Goal: Check status: Check status

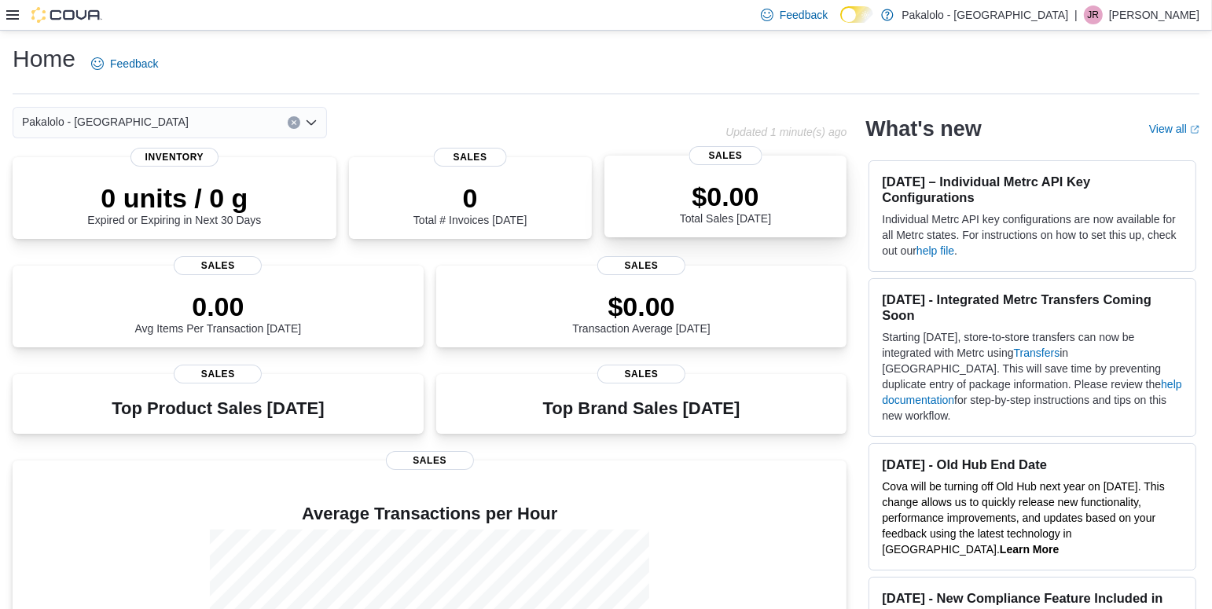
click at [797, 207] on div "$0.00 Total Sales Today" at bounding box center [726, 199] width 218 height 50
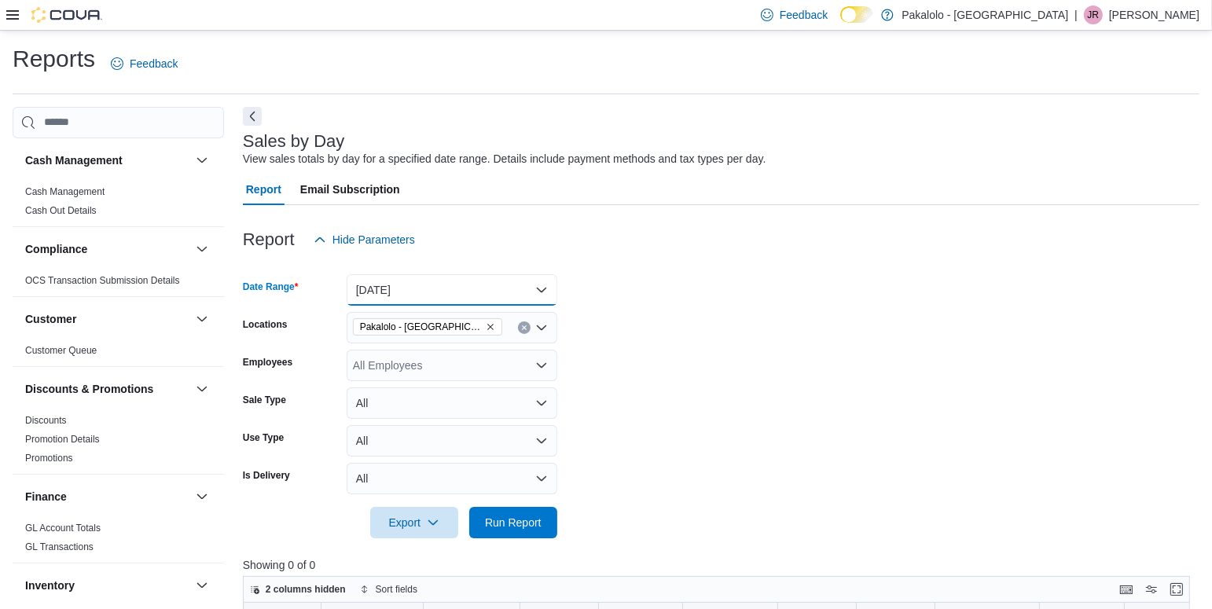
click at [542, 295] on button "[DATE]" at bounding box center [452, 289] width 211 height 31
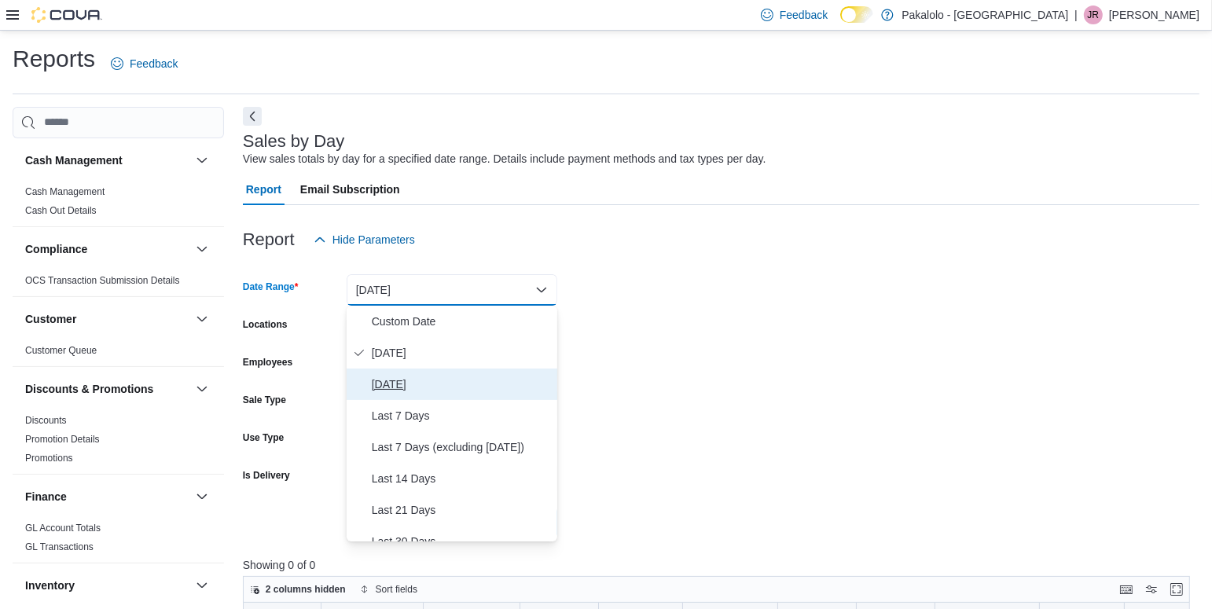
click at [461, 385] on span "[DATE]" at bounding box center [461, 384] width 179 height 19
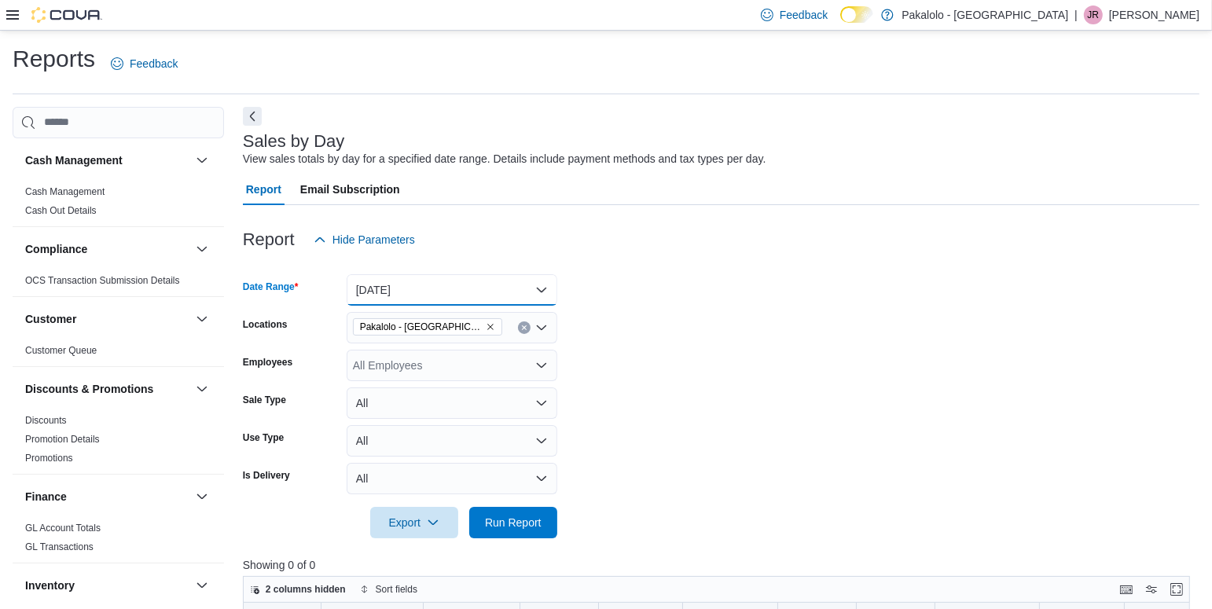
scroll to position [691, 0]
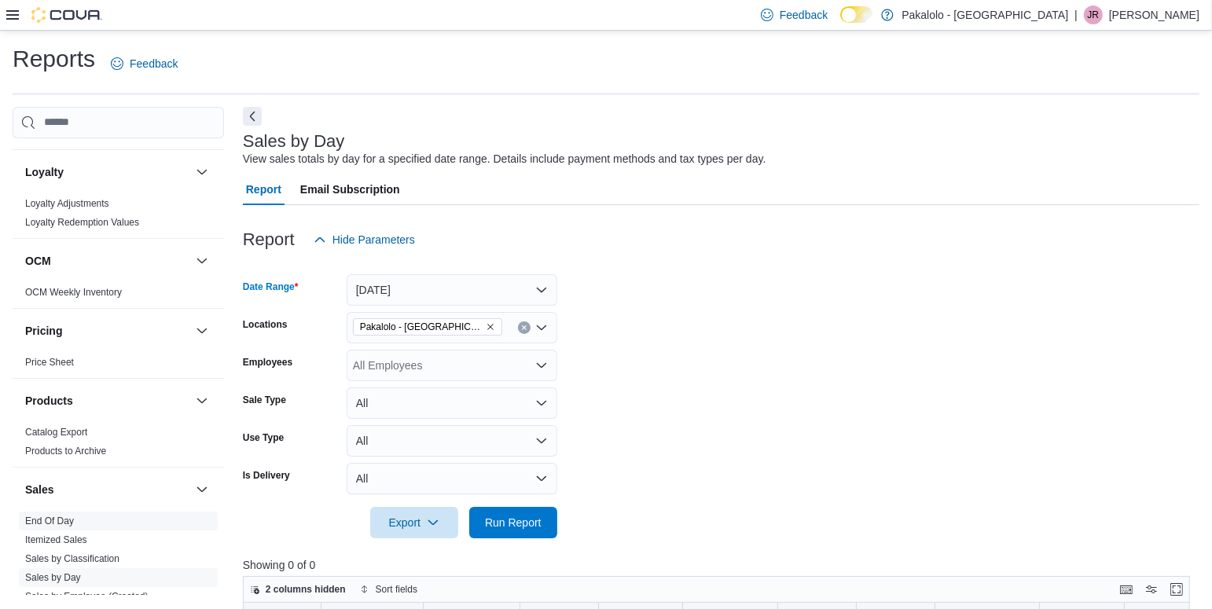
click at [62, 517] on link "End Of Day" at bounding box center [49, 521] width 49 height 11
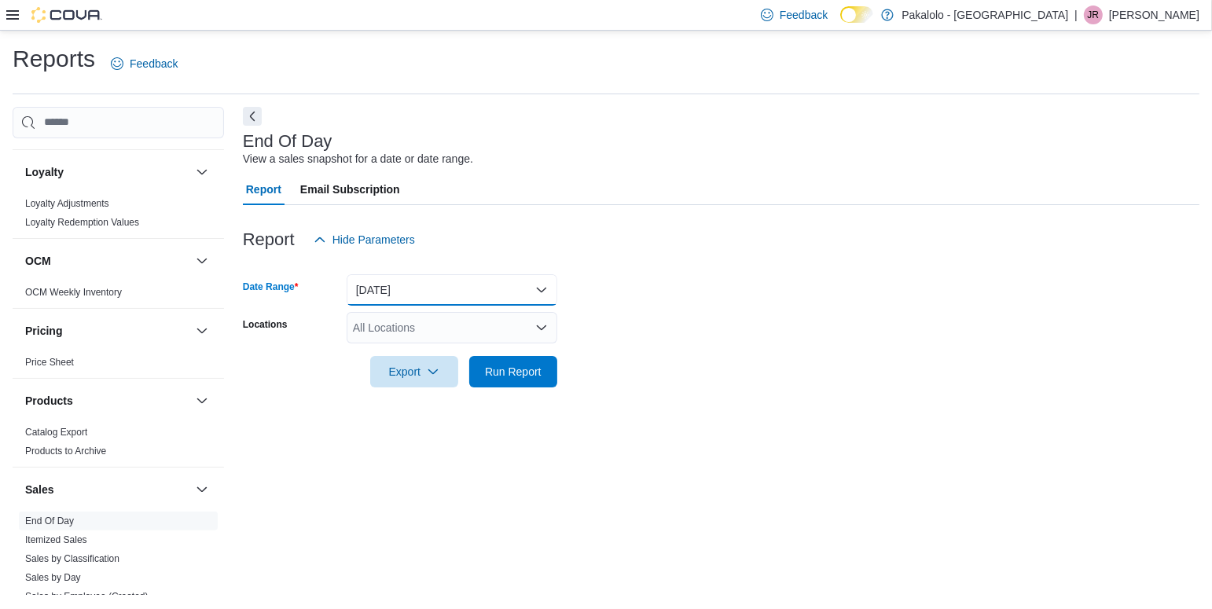
click at [542, 291] on button "[DATE]" at bounding box center [452, 289] width 211 height 31
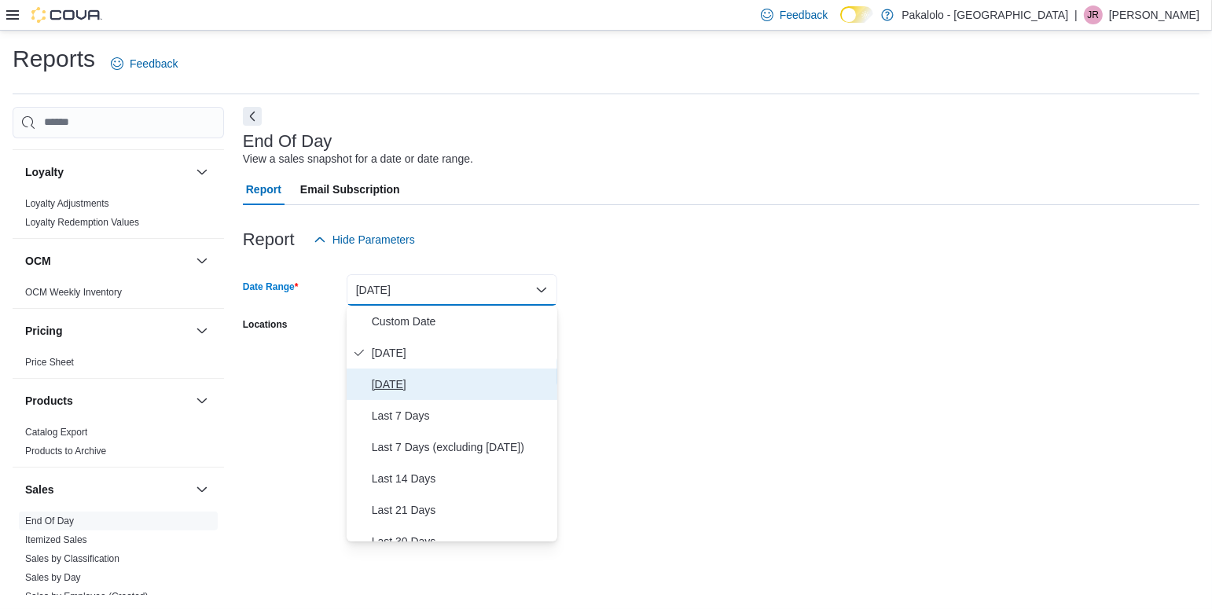
click at [408, 384] on span "[DATE]" at bounding box center [461, 384] width 179 height 19
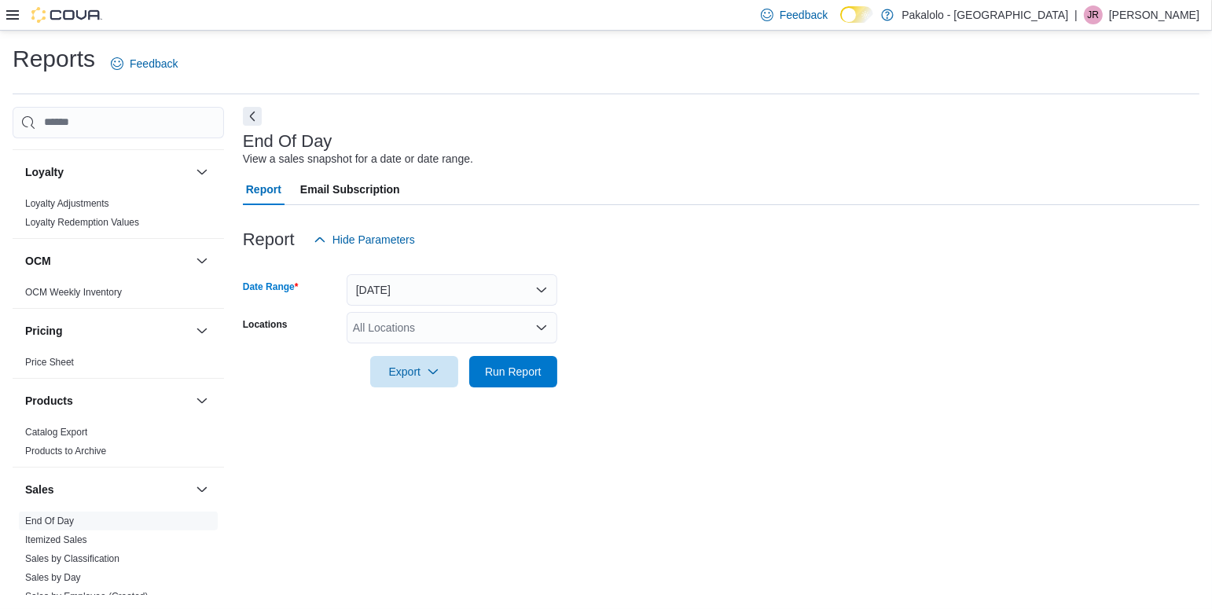
click at [540, 329] on icon "Open list of options" at bounding box center [541, 327] width 9 height 5
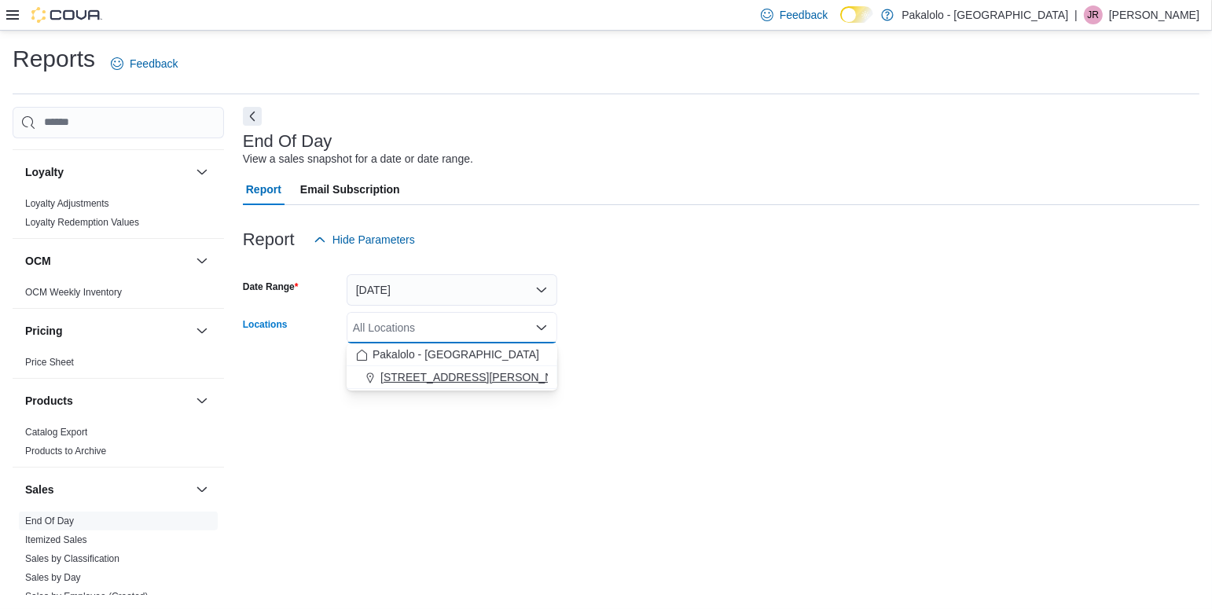
click at [509, 377] on div "[STREET_ADDRESS][PERSON_NAME]" at bounding box center [452, 377] width 192 height 16
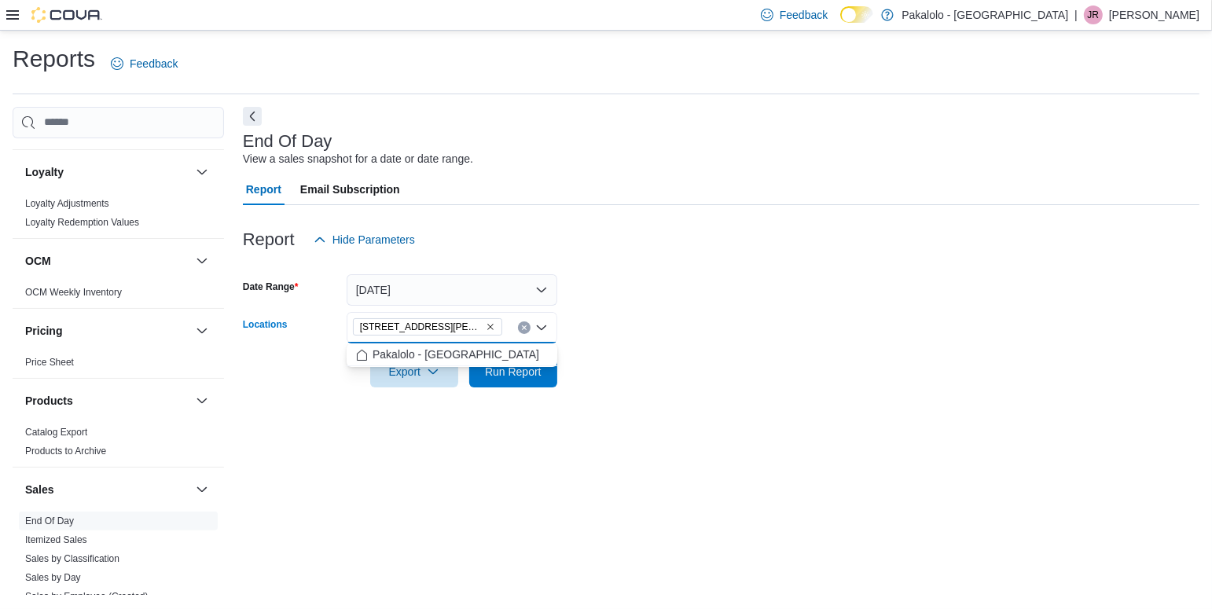
click at [685, 337] on form "Date Range [DATE] Locations [STREET_ADDRESS][PERSON_NAME] Combo box. Selected. …" at bounding box center [721, 321] width 957 height 132
click at [539, 376] on span "Run Report" at bounding box center [513, 372] width 57 height 16
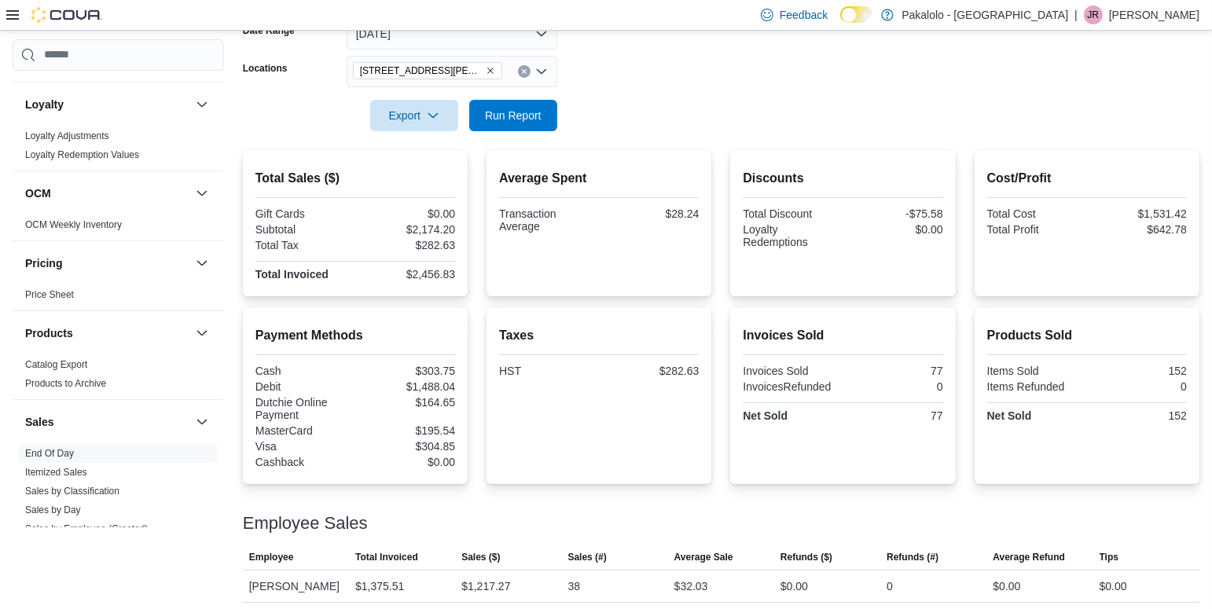
scroll to position [293, 0]
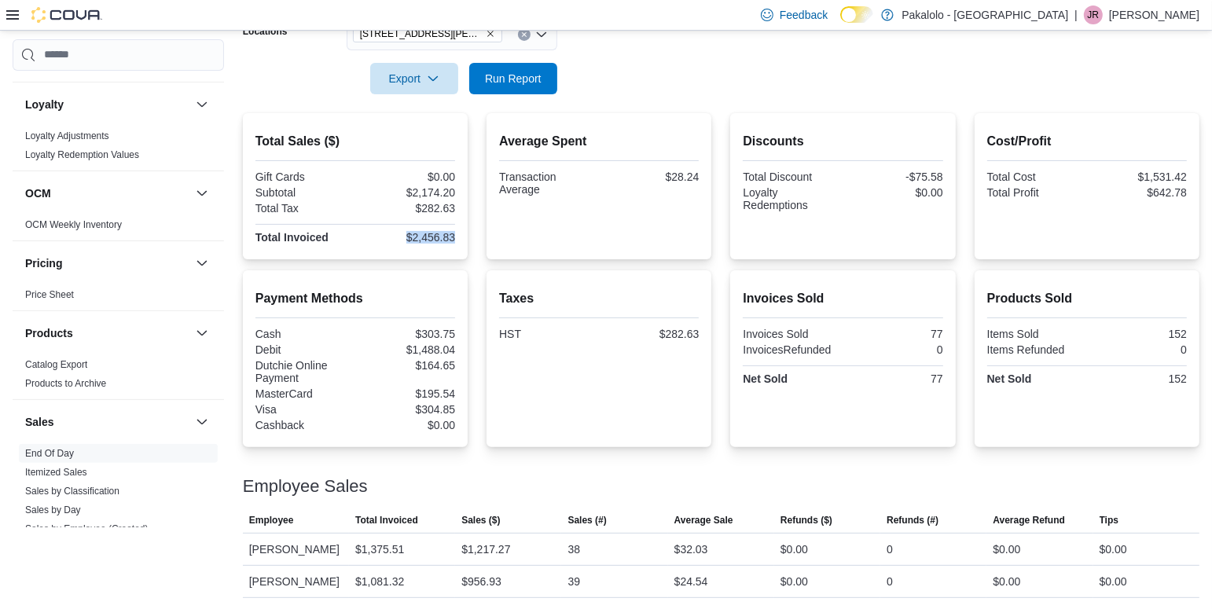
drag, startPoint x: 399, startPoint y: 235, endPoint x: 460, endPoint y: 238, distance: 60.6
click at [460, 238] on div "Total Sales ($) Gift Cards $0.00 Subtotal $2,174.20 Total Tax $282.63 Total Inv…" at bounding box center [355, 186] width 225 height 146
copy div "$2,456.83"
drag, startPoint x: 924, startPoint y: 333, endPoint x: 945, endPoint y: 332, distance: 20.5
click at [945, 332] on div "Invoices Sold Invoices Sold 77 InvoicesRefunded 0 Net Sold 77" at bounding box center [842, 358] width 225 height 177
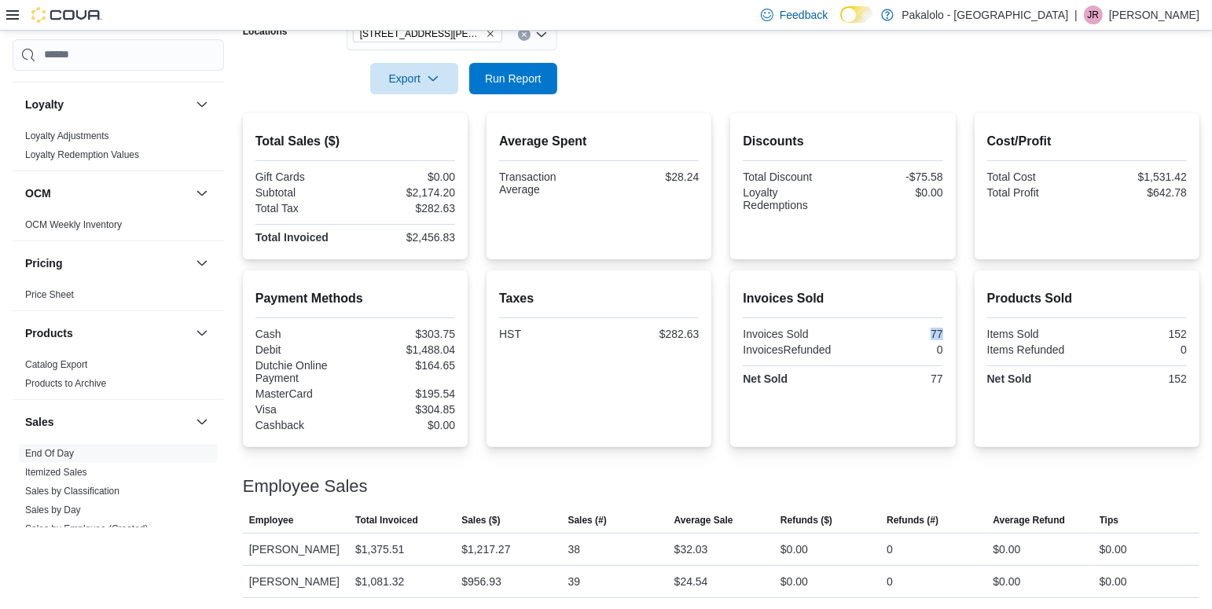
copy div "77"
drag, startPoint x: 1164, startPoint y: 332, endPoint x: 1188, endPoint y: 332, distance: 24.4
click at [1188, 332] on div "Products Sold Items Sold 152 Items Refunded 0 Net Sold 152" at bounding box center [1087, 358] width 225 height 177
copy div "152"
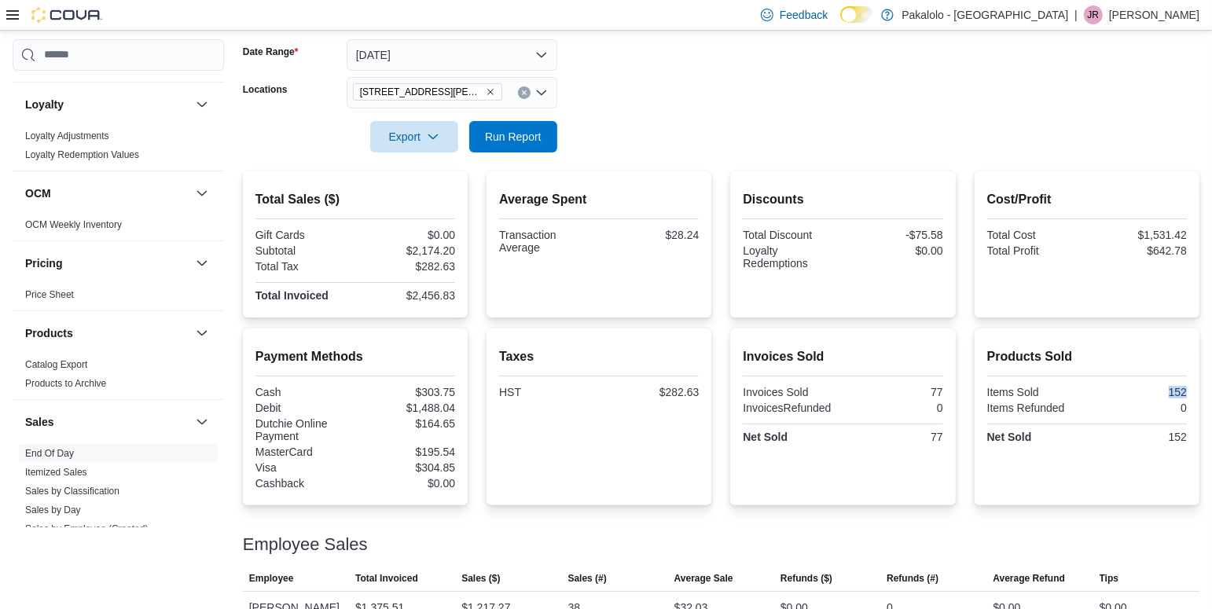
scroll to position [214, 0]
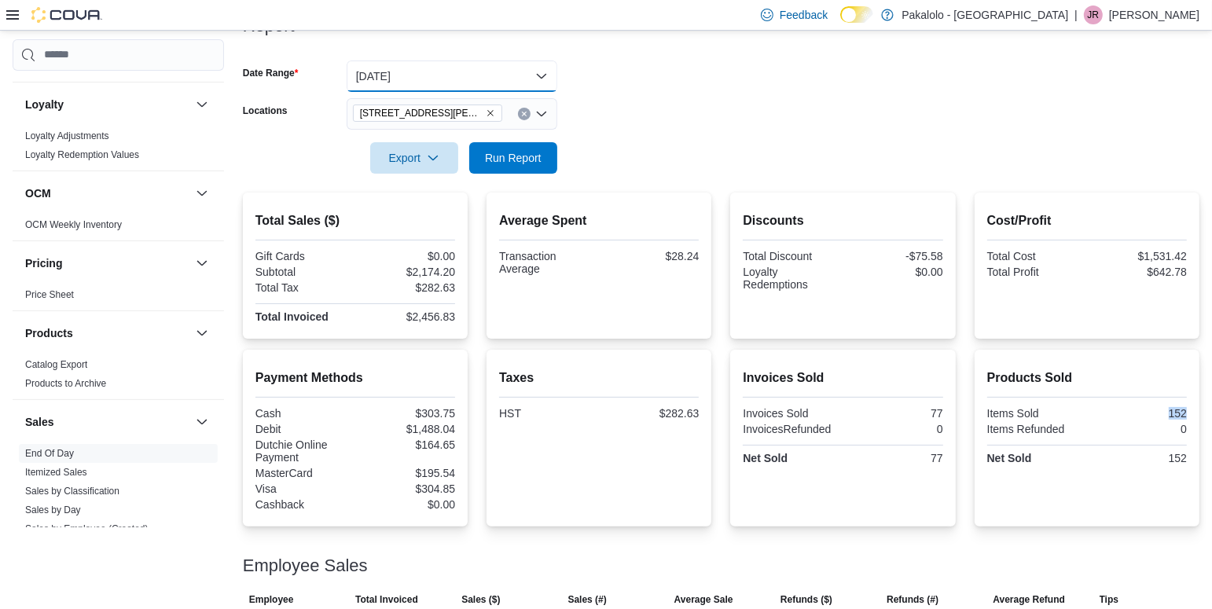
click at [543, 73] on button "[DATE]" at bounding box center [452, 76] width 211 height 31
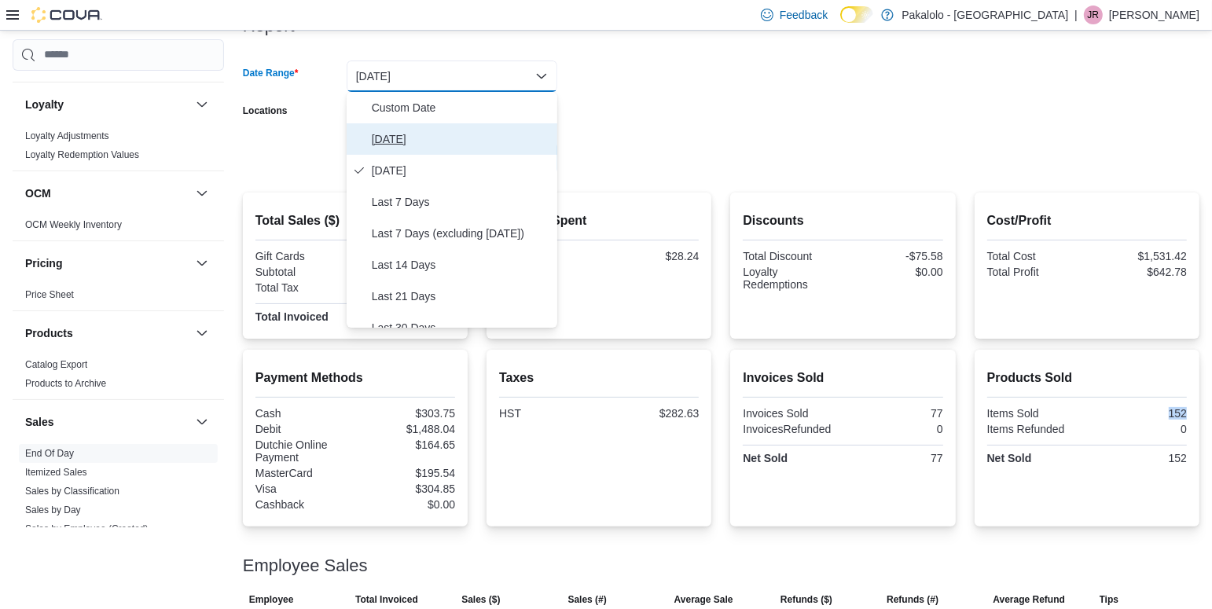
click at [408, 131] on span "[DATE]" at bounding box center [461, 139] width 179 height 19
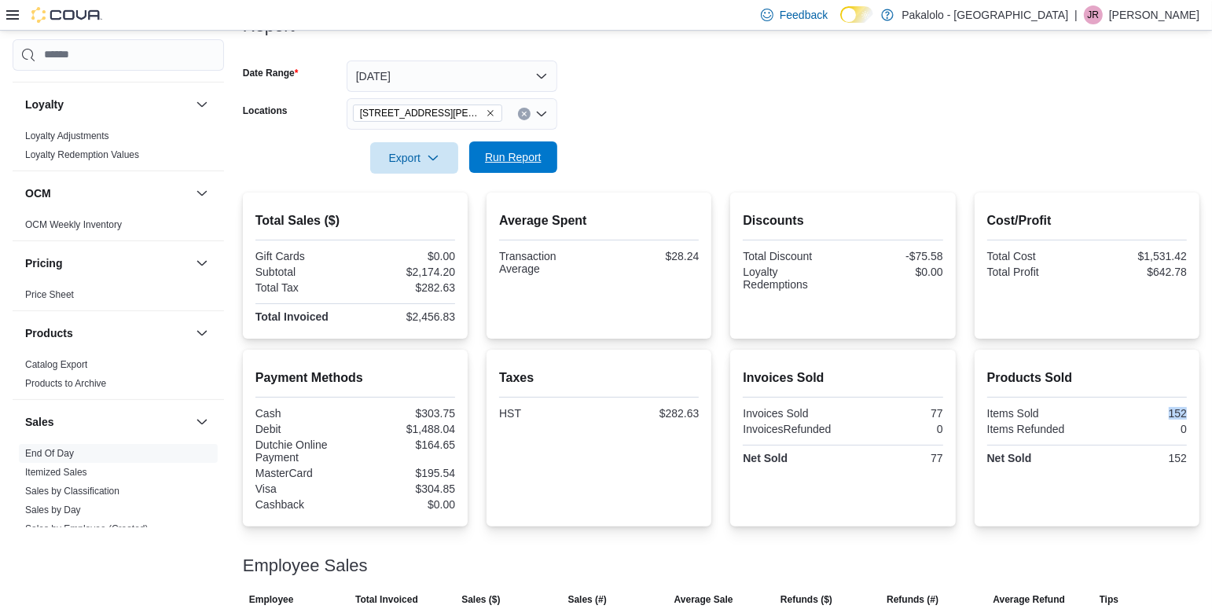
click at [520, 157] on span "Run Report" at bounding box center [513, 157] width 57 height 16
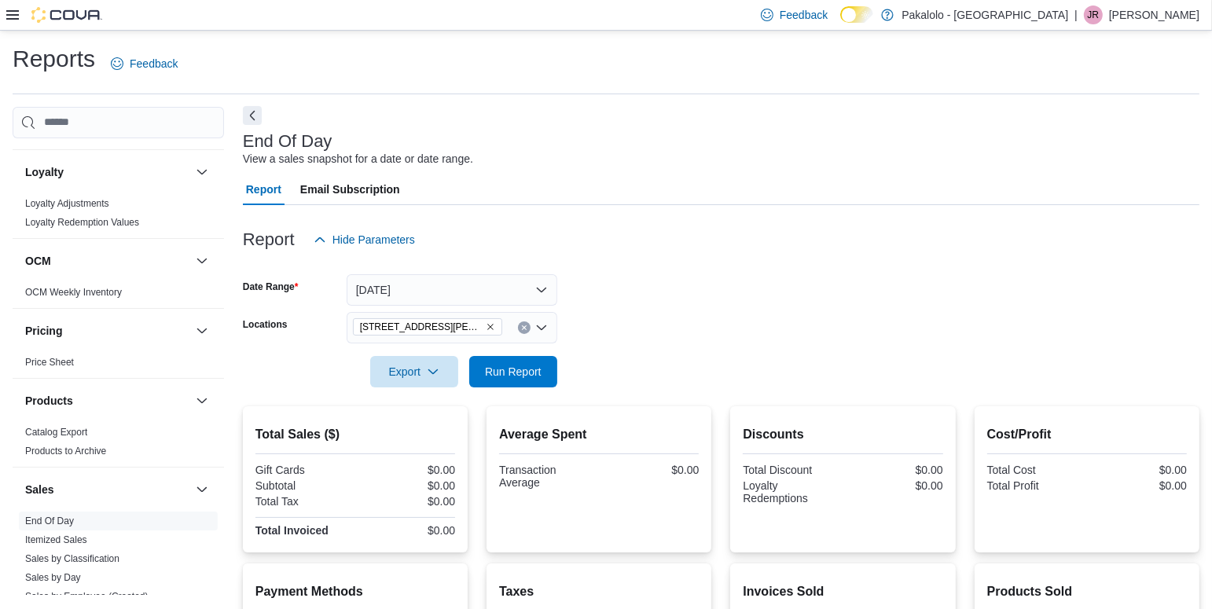
click at [253, 116] on button "Next" at bounding box center [252, 115] width 19 height 19
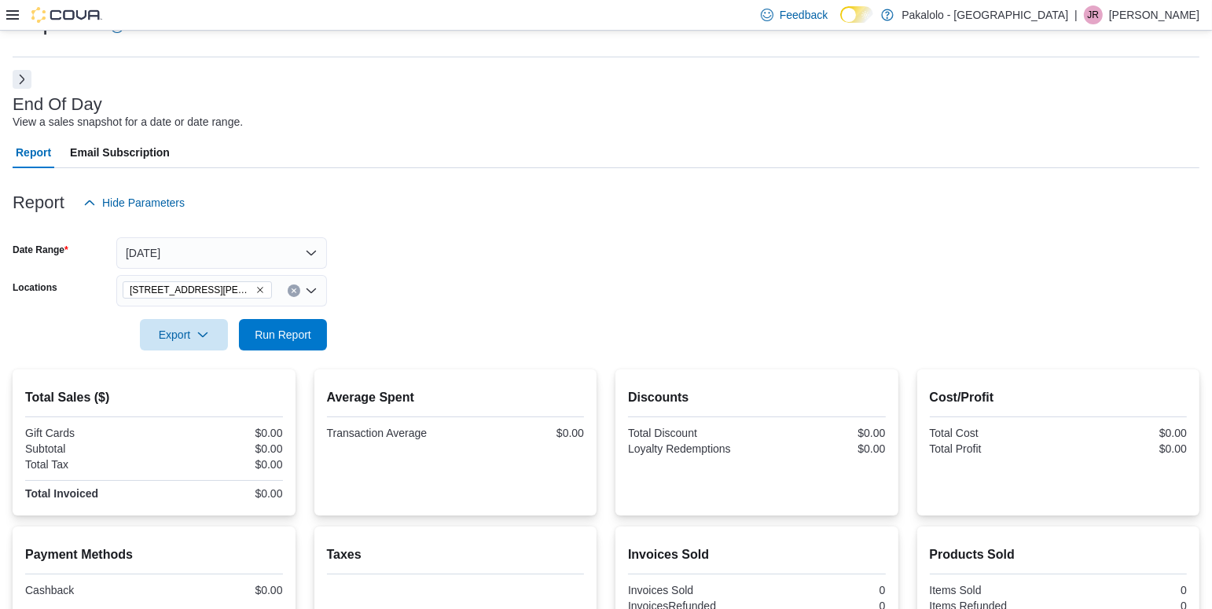
scroll to position [215, 0]
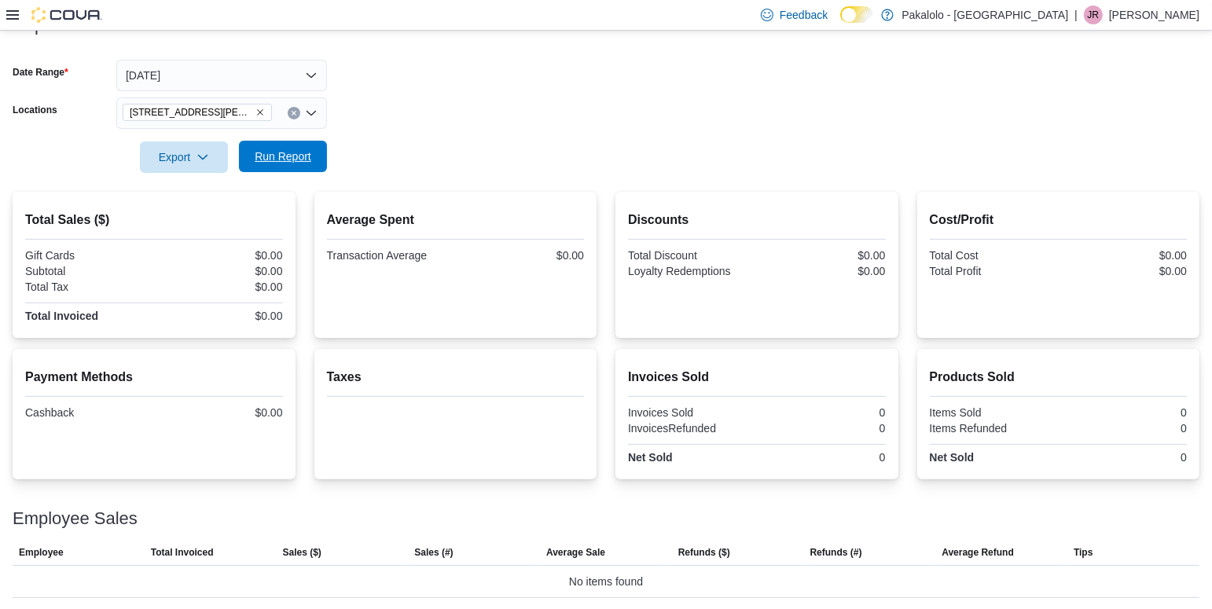
click at [305, 156] on span "Run Report" at bounding box center [283, 157] width 57 height 16
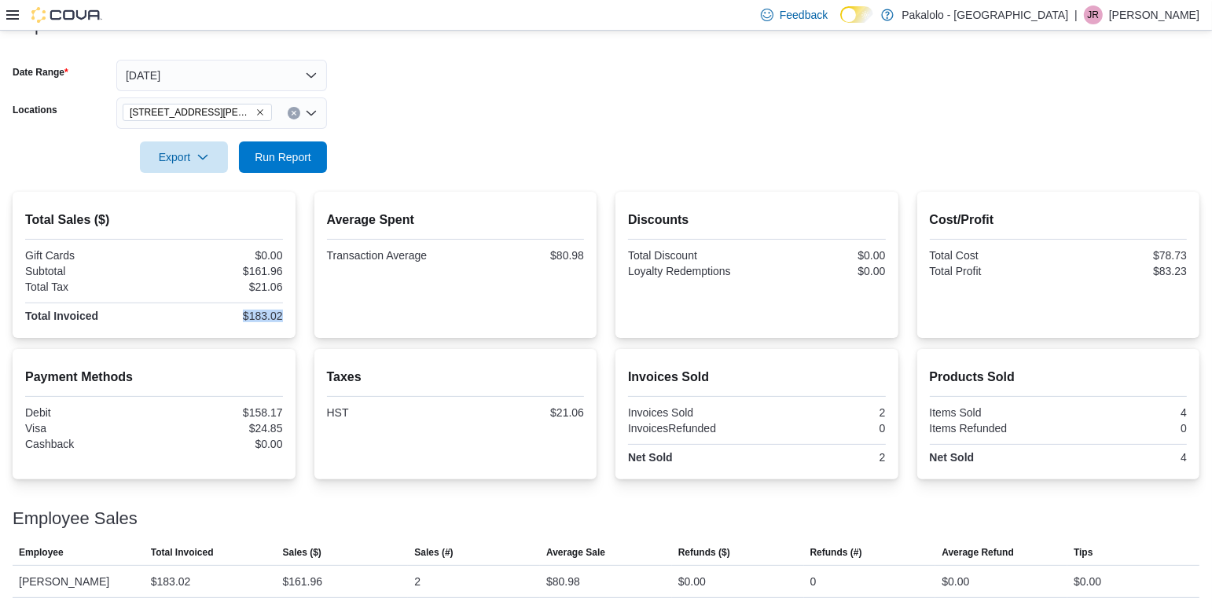
drag, startPoint x: 236, startPoint y: 314, endPoint x: 285, endPoint y: 312, distance: 49.6
click at [285, 312] on div "Total Sales ($) Gift Cards $0.00 Subtotal $161.96 Total Tax $21.06 Total Invoic…" at bounding box center [154, 265] width 283 height 146
copy div "$183.02"
click at [732, 100] on form "Date Range [DATE] Locations [STREET_ADDRESS][PERSON_NAME] Export Run Report" at bounding box center [606, 107] width 1187 height 132
